Goal: Communication & Community: Share content

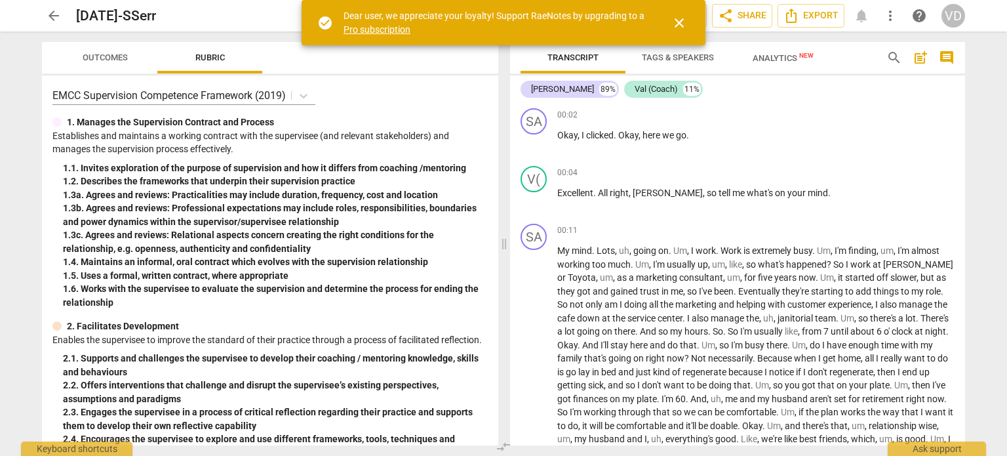
click at [676, 22] on span "close" at bounding box center [679, 23] width 16 height 16
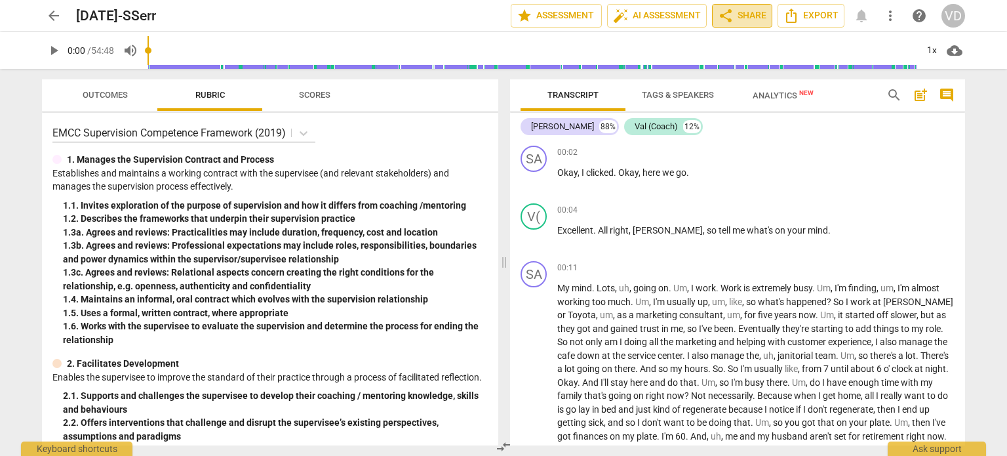
click at [733, 11] on span "share Share" at bounding box center [742, 16] width 49 height 16
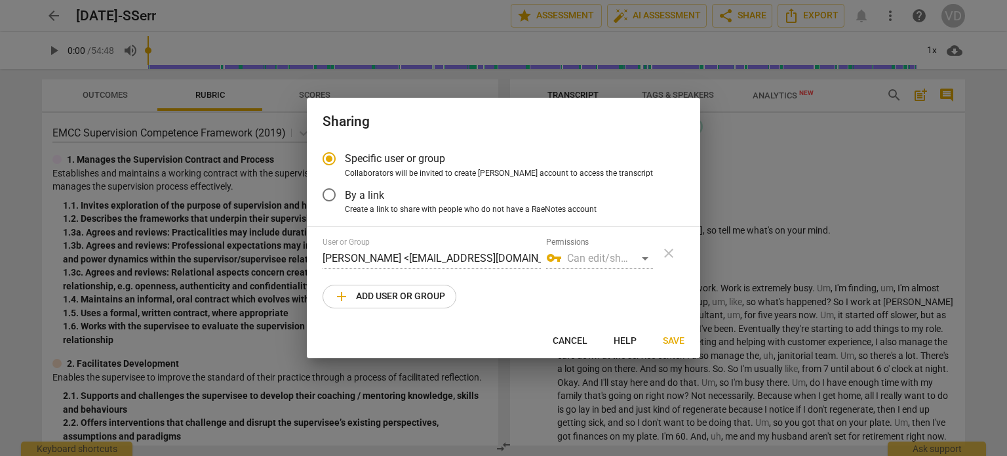
click at [402, 296] on span "add Add user or group" at bounding box center [389, 296] width 111 height 16
radio input "false"
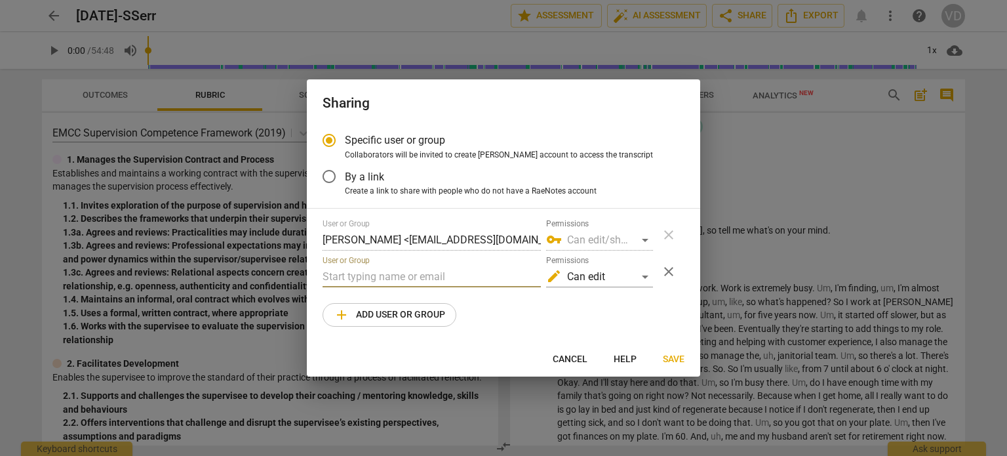
click at [400, 277] on input "text" at bounding box center [431, 276] width 218 height 21
click at [324, 176] on input "By a link" at bounding box center [328, 176] width 31 height 31
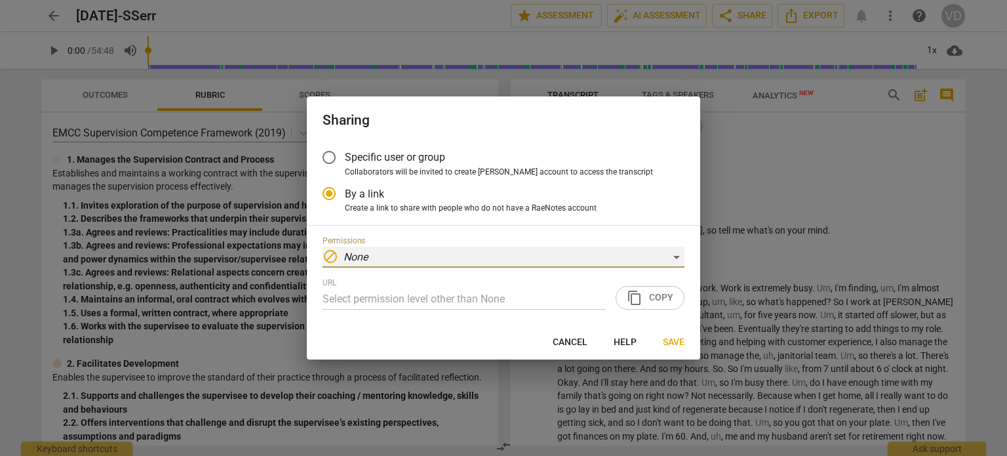
click at [632, 264] on div "block None" at bounding box center [503, 256] width 362 height 21
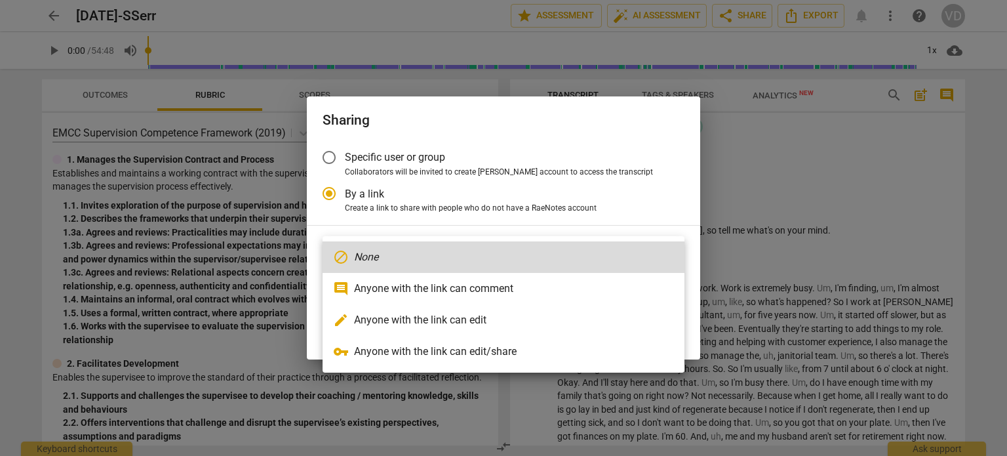
click at [437, 354] on li "vpn_key Anyone with the link can edit/share" at bounding box center [503, 351] width 362 height 31
radio input "false"
type input "[URL][DOMAIN_NAME]"
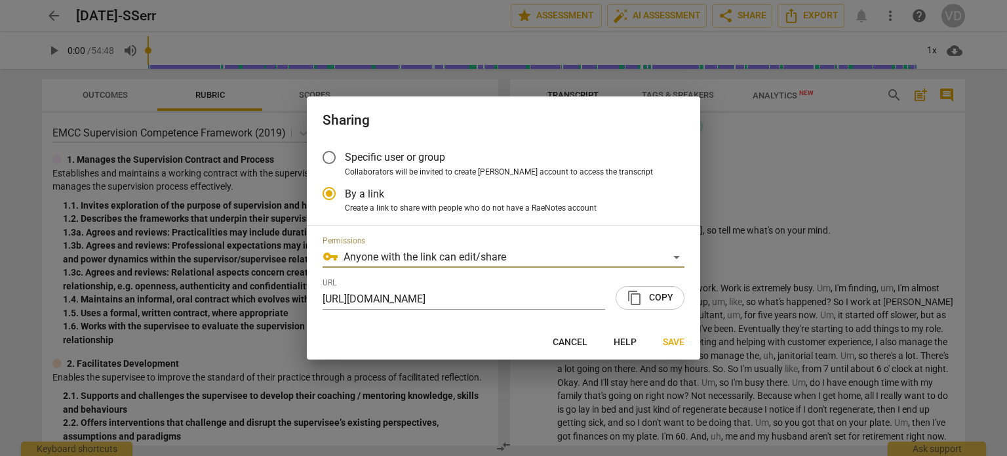
click at [653, 296] on span "content_copy Copy" at bounding box center [650, 298] width 47 height 16
